Goal: Information Seeking & Learning: Learn about a topic

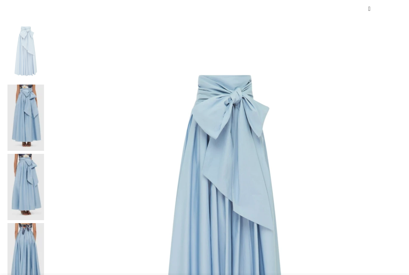
scroll to position [96, 0]
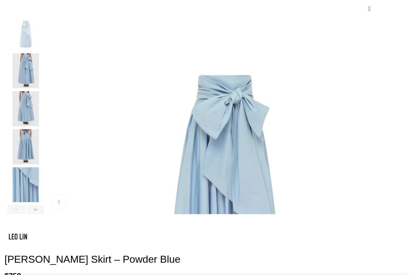
click at [41, 153] on img "4 / 6" at bounding box center [25, 146] width 37 height 35
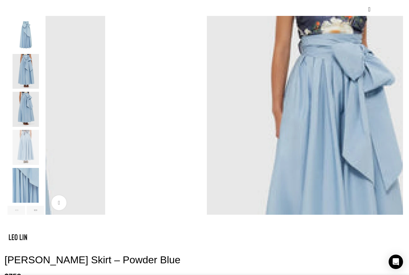
click at [44, 48] on img "1 / 6" at bounding box center [25, 33] width 37 height 35
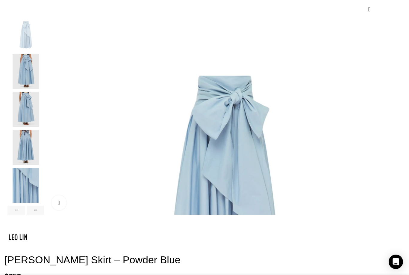
click at [44, 80] on img "2 / 6" at bounding box center [25, 71] width 37 height 35
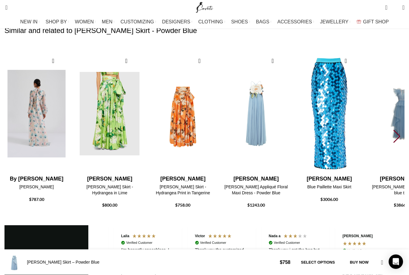
scroll to position [833, 0]
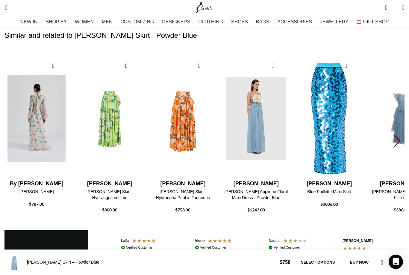
click at [277, 114] on img "4 / 30" at bounding box center [256, 118] width 66 height 123
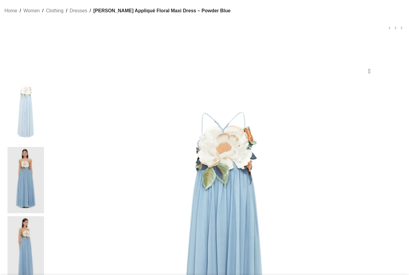
scroll to position [34, 0]
click at [171, 171] on img at bounding box center [224, 255] width 354 height 354
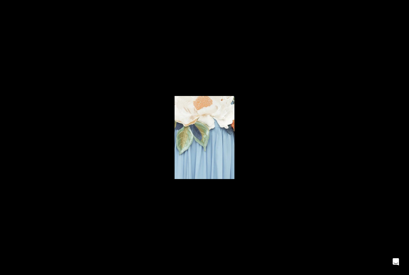
scroll to position [0, 0]
drag, startPoint x: 255, startPoint y: 7, endPoint x: 0, endPoint y: 0, distance: 255.5
click at [403, 6] on button at bounding box center [402, 6] width 13 height 13
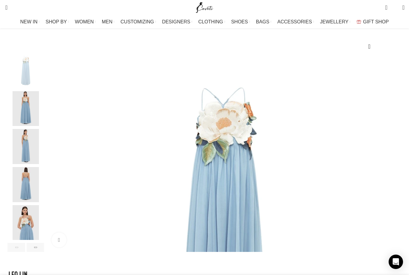
scroll to position [46, 0]
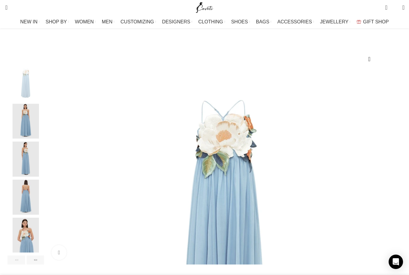
click at [43, 135] on img "2 / 6" at bounding box center [25, 121] width 37 height 35
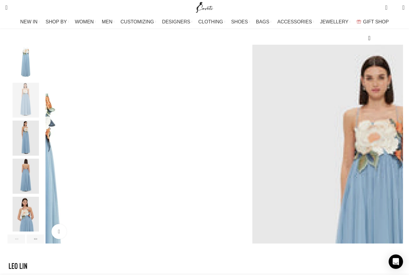
scroll to position [0, 0]
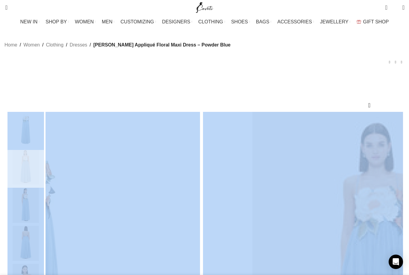
drag, startPoint x: 264, startPoint y: 120, endPoint x: 326, endPoint y: 154, distance: 70.3
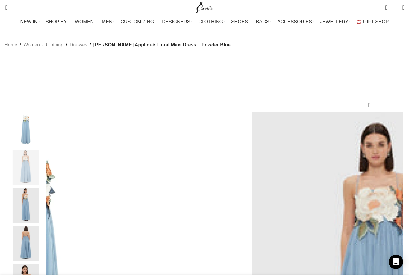
drag, startPoint x: 299, startPoint y: 143, endPoint x: 271, endPoint y: 120, distance: 36.3
copy h1 "[PERSON_NAME] Appliqué Floral Maxi Dress – Powder Blue"
